Goal: Task Accomplishment & Management: Use online tool/utility

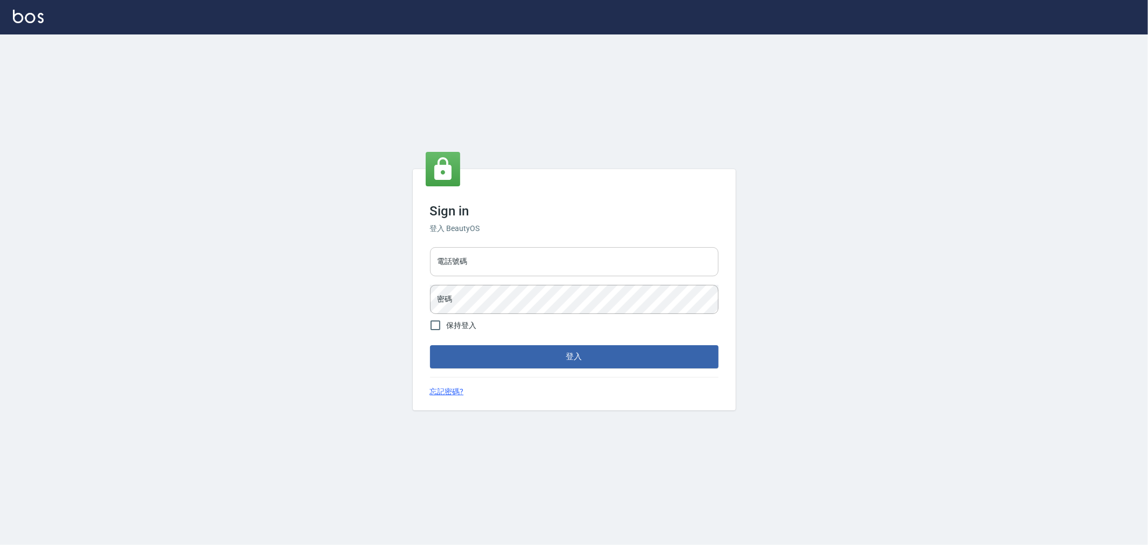
click at [496, 256] on input "電話號碼" at bounding box center [574, 261] width 288 height 29
type input "0222886821"
click at [430, 345] on button "登入" at bounding box center [574, 356] width 288 height 23
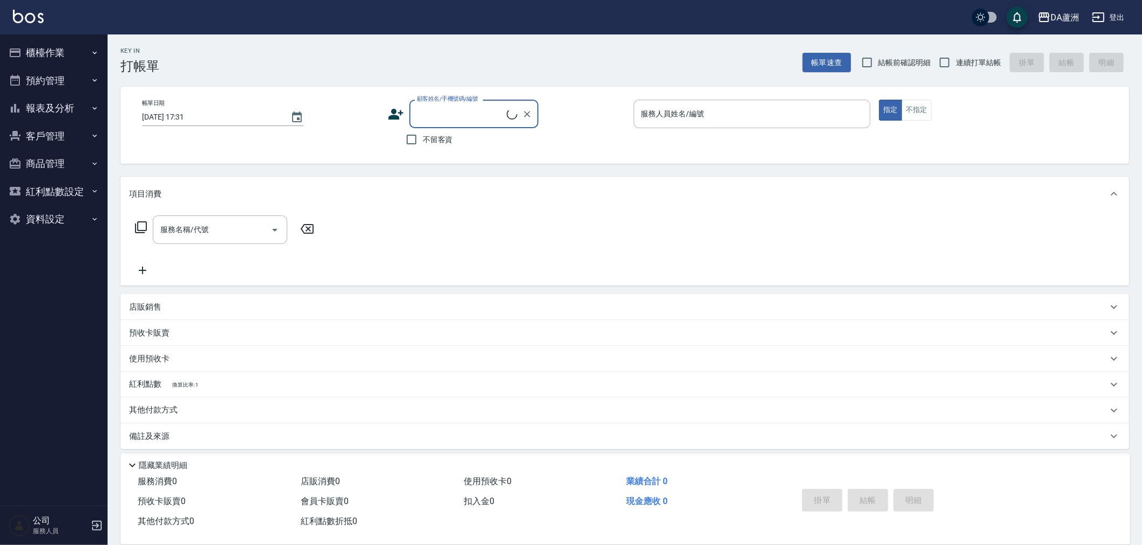
click at [34, 52] on button "櫃檯作業" at bounding box center [53, 53] width 99 height 28
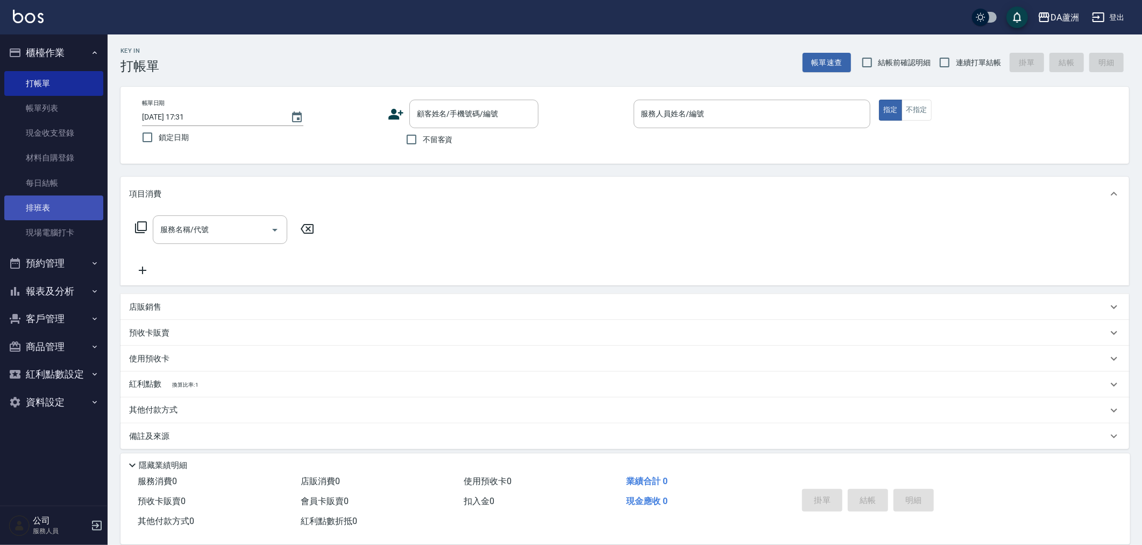
click at [46, 203] on link "排班表" at bounding box center [53, 207] width 99 height 25
